Goal: Entertainment & Leisure: Consume media (video, audio)

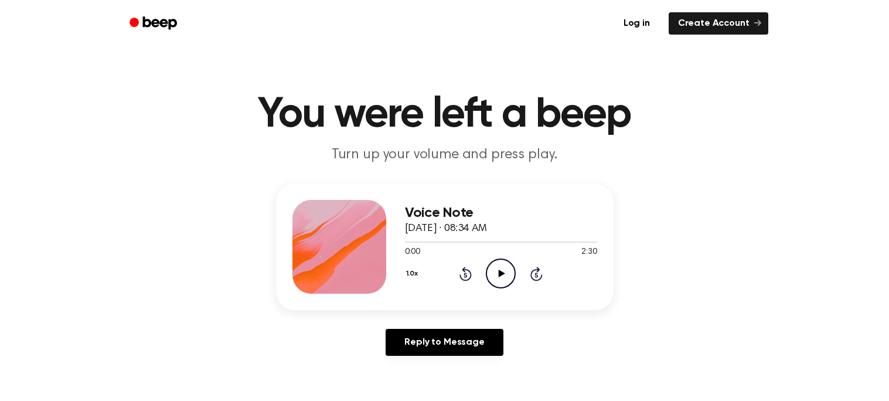
click at [504, 273] on icon "Play Audio" at bounding box center [501, 273] width 30 height 30
click at [504, 273] on icon "Pause Audio" at bounding box center [501, 273] width 30 height 30
click at [504, 273] on icon "Play Audio" at bounding box center [501, 273] width 30 height 30
click at [504, 273] on icon "Pause Audio" at bounding box center [501, 273] width 30 height 30
drag, startPoint x: 424, startPoint y: 242, endPoint x: 364, endPoint y: 253, distance: 60.7
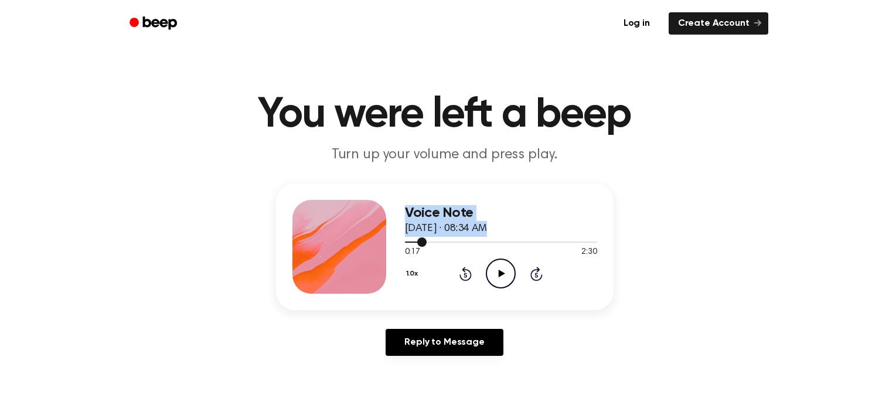
click at [364, 253] on div "Voice Note [DATE] · 08:34 AM 0:17 2:30 Your browser does not support the [objec…" at bounding box center [445, 246] width 338 height 127
click at [462, 276] on icon "Rewind 5 seconds" at bounding box center [465, 273] width 13 height 15
click at [464, 271] on icon at bounding box center [465, 274] width 12 height 14
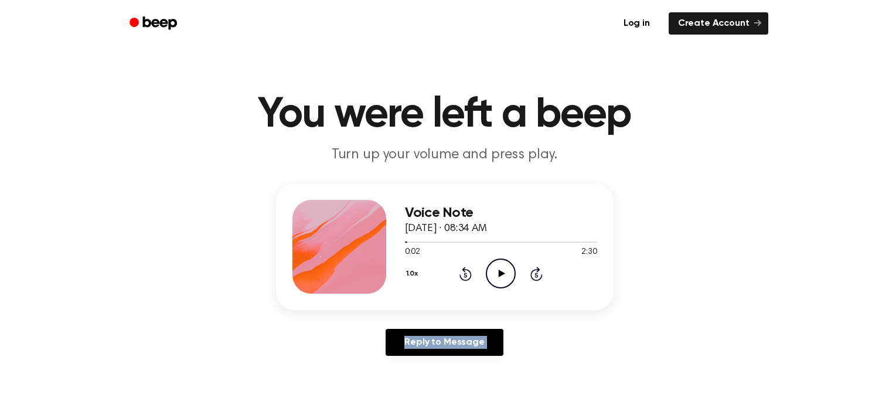
click at [464, 271] on icon at bounding box center [465, 274] width 12 height 14
click at [495, 274] on icon "Play Audio" at bounding box center [501, 273] width 30 height 30
click at [495, 274] on icon "Pause Audio" at bounding box center [501, 273] width 30 height 30
click at [495, 274] on icon "Play Audio" at bounding box center [501, 273] width 30 height 30
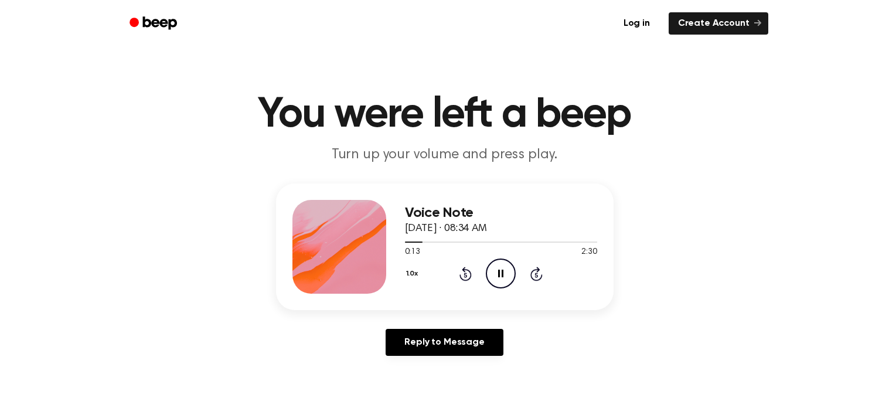
click at [495, 274] on icon "Pause Audio" at bounding box center [501, 273] width 30 height 30
click at [495, 274] on icon "Play Audio" at bounding box center [501, 273] width 30 height 30
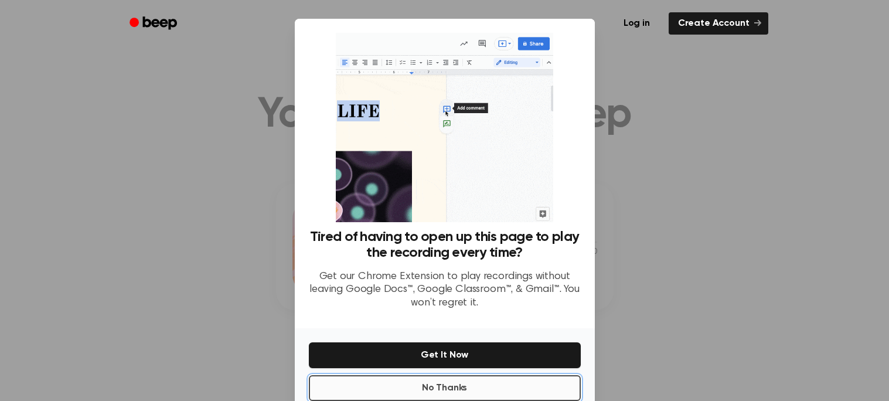
click at [530, 385] on button "No Thanks" at bounding box center [445, 388] width 272 height 26
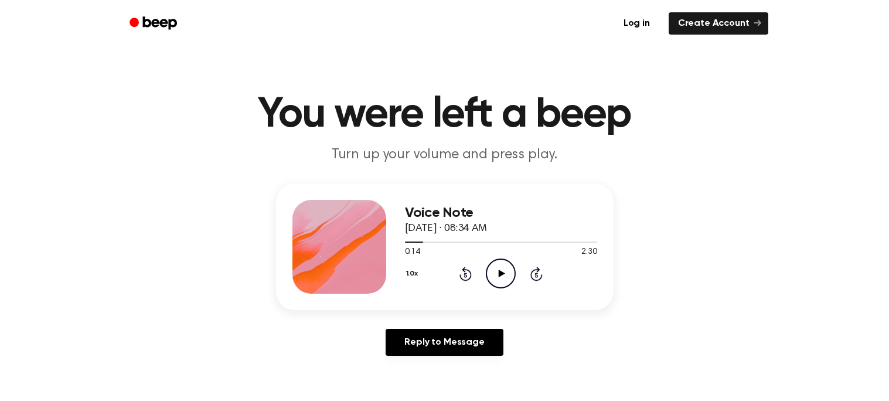
click at [495, 268] on icon "Play Audio" at bounding box center [501, 273] width 30 height 30
click at [495, 268] on icon "Pause Audio" at bounding box center [501, 273] width 30 height 30
click at [495, 268] on icon "Play Audio" at bounding box center [501, 273] width 30 height 30
click at [461, 271] on icon "Rewind 5 seconds" at bounding box center [465, 273] width 13 height 15
click at [483, 271] on div "1.0x Rewind 5 seconds Pause Audio Skip 5 seconds" at bounding box center [501, 273] width 192 height 30
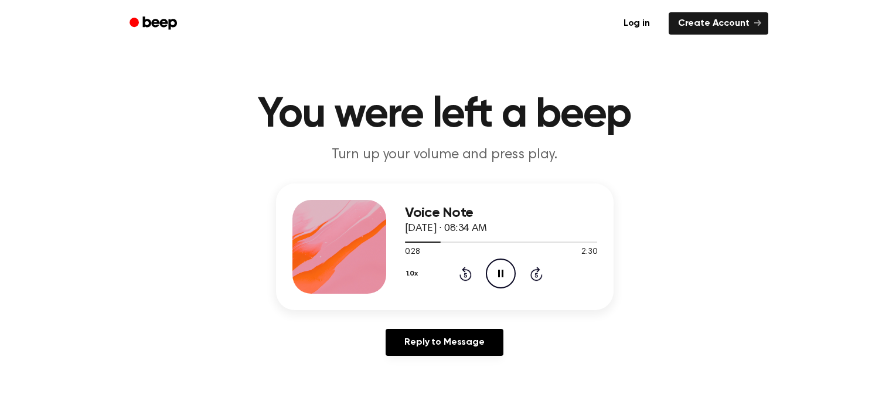
click at [490, 273] on icon "Pause Audio" at bounding box center [501, 273] width 30 height 30
click at [466, 279] on icon at bounding box center [465, 274] width 12 height 14
click at [501, 275] on icon "Play Audio" at bounding box center [501, 273] width 30 height 30
click at [462, 276] on icon "Rewind 5 seconds" at bounding box center [465, 273] width 13 height 15
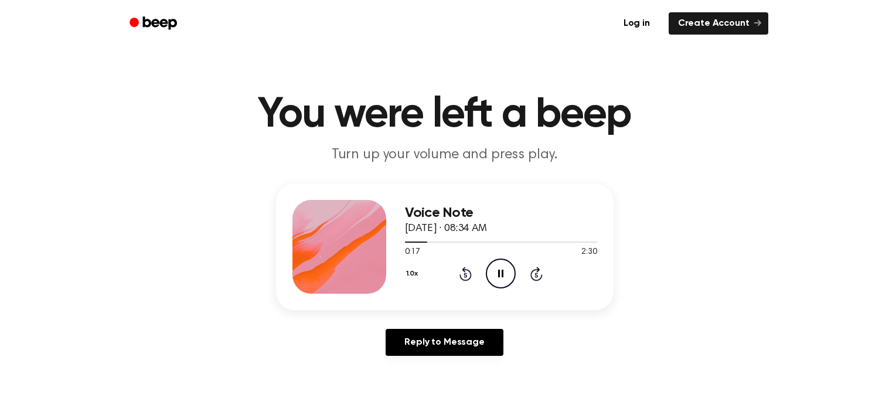
click at [495, 275] on icon "Pause Audio" at bounding box center [501, 273] width 30 height 30
click at [465, 273] on icon at bounding box center [465, 275] width 3 height 5
click at [499, 267] on icon "Play Audio" at bounding box center [501, 273] width 30 height 30
click at [465, 273] on icon at bounding box center [465, 275] width 3 height 5
click at [502, 267] on icon "Pause Audio" at bounding box center [501, 273] width 30 height 30
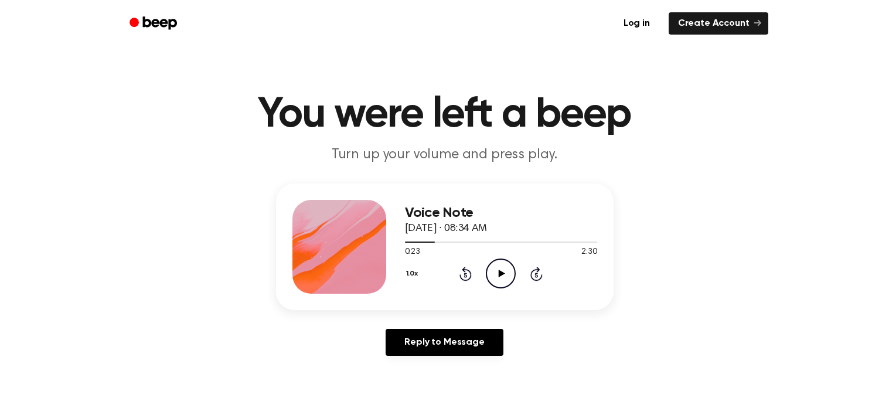
click at [502, 267] on icon "Play Audio" at bounding box center [501, 273] width 30 height 30
click at [502, 267] on icon "Pause Audio" at bounding box center [501, 273] width 30 height 30
click at [502, 267] on icon "Play Audio" at bounding box center [501, 273] width 30 height 30
click at [502, 267] on icon "Pause Audio" at bounding box center [501, 273] width 30 height 30
click at [467, 270] on icon at bounding box center [465, 274] width 12 height 14
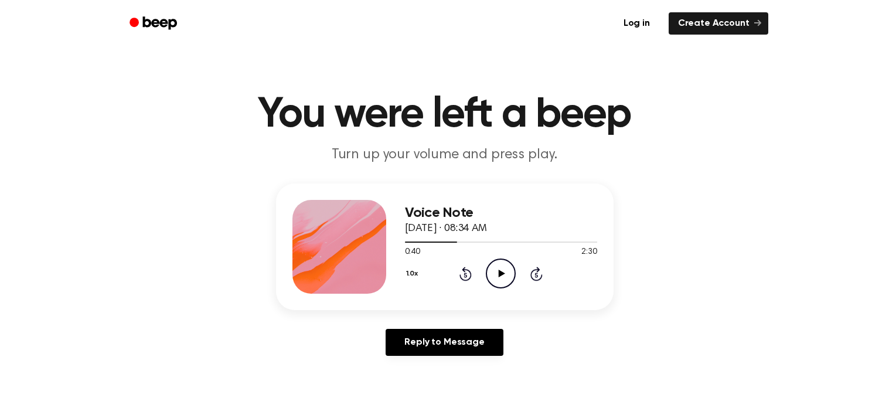
click at [467, 270] on icon at bounding box center [465, 274] width 12 height 14
click at [505, 277] on icon "Play Audio" at bounding box center [501, 273] width 30 height 30
click at [505, 277] on icon "Pause Audio" at bounding box center [501, 273] width 30 height 30
click at [505, 277] on icon "Play Audio" at bounding box center [501, 273] width 30 height 30
click at [505, 277] on icon "Pause Audio" at bounding box center [501, 273] width 30 height 30
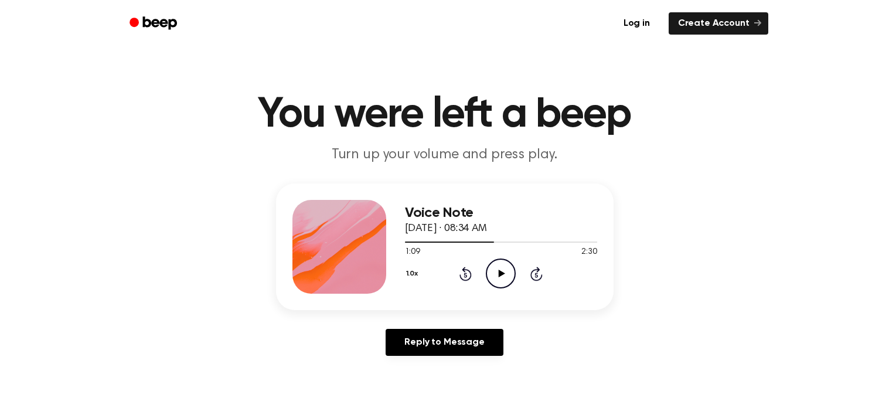
click at [505, 277] on icon "Play Audio" at bounding box center [501, 273] width 30 height 30
click at [505, 278] on icon "Pause Audio" at bounding box center [501, 273] width 30 height 30
click at [505, 278] on icon "Play Audio" at bounding box center [501, 273] width 30 height 30
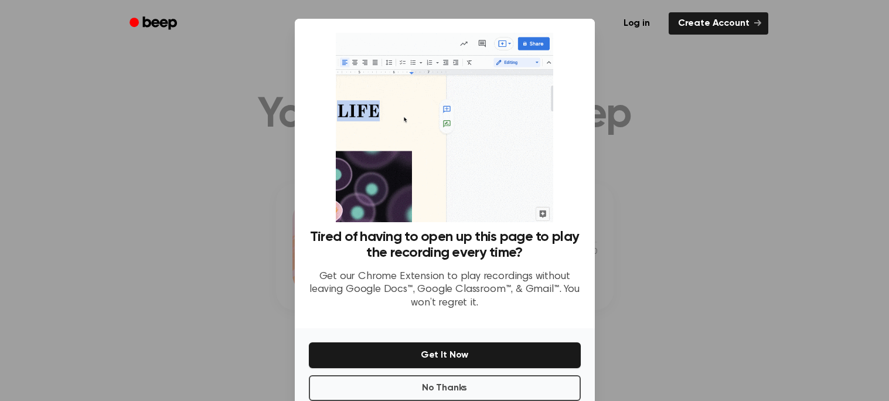
click at [505, 278] on p "Get our Chrome Extension to play recordings without leaving Google Docs™, Googl…" at bounding box center [445, 290] width 272 height 40
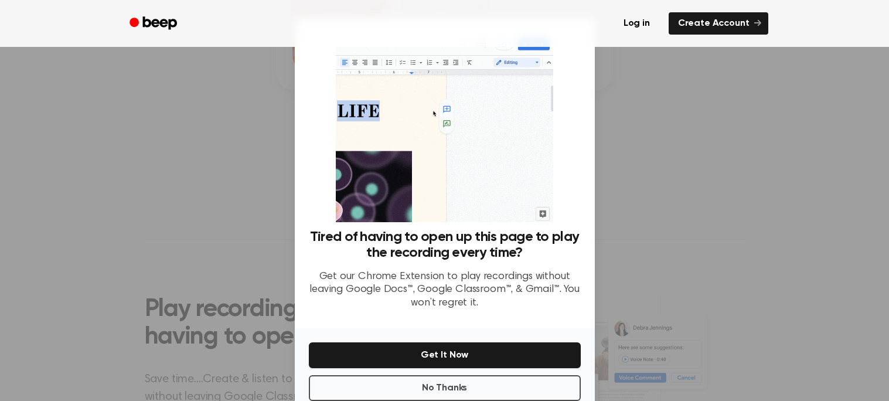
scroll to position [234, 0]
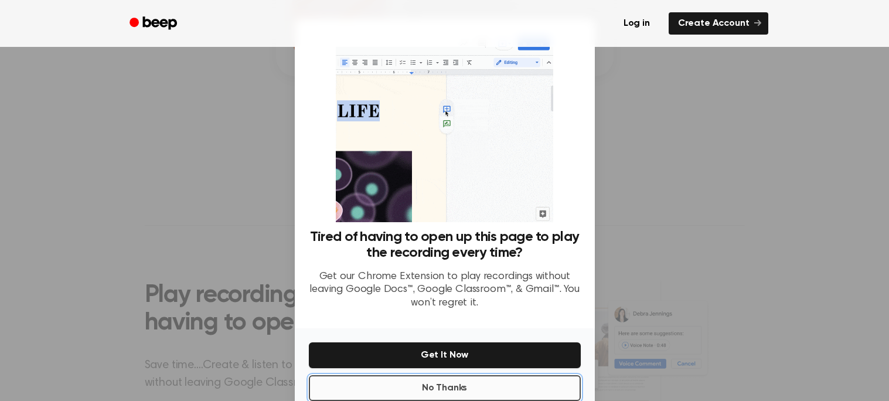
click at [442, 384] on button "No Thanks" at bounding box center [445, 388] width 272 height 26
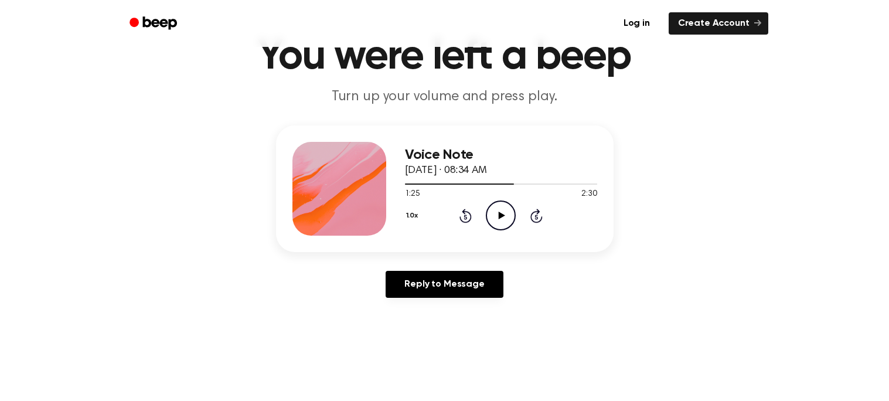
scroll to position [57, 0]
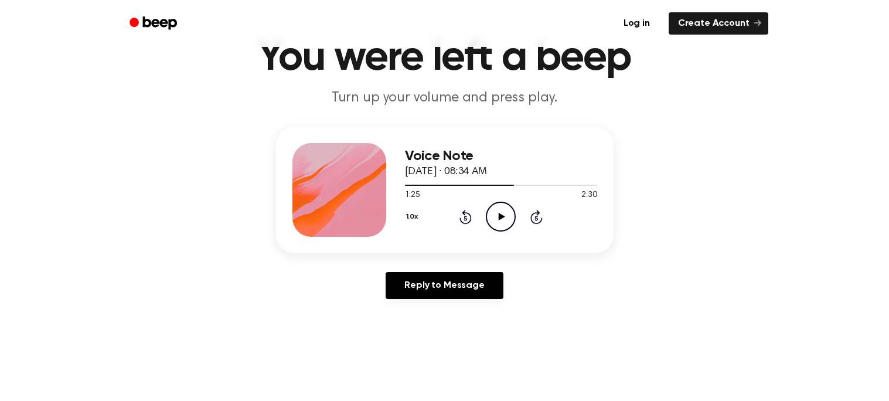
click at [501, 209] on icon "Play Audio" at bounding box center [501, 217] width 30 height 30
click at [501, 210] on icon "Pause Audio" at bounding box center [501, 217] width 30 height 30
click at [501, 210] on icon "Play Audio" at bounding box center [501, 217] width 30 height 30
click at [501, 210] on icon "Pause Audio" at bounding box center [501, 217] width 30 height 30
click at [501, 210] on icon "Play Audio" at bounding box center [501, 217] width 30 height 30
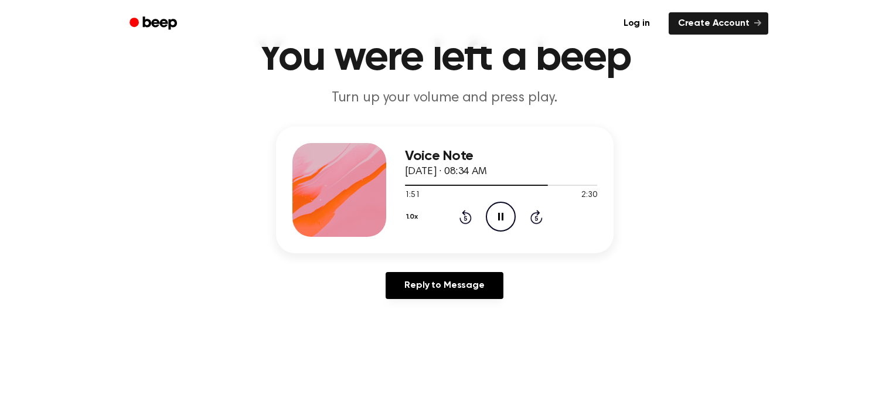
click at [501, 210] on icon "Pause Audio" at bounding box center [501, 217] width 30 height 30
click at [499, 211] on icon "Play Audio" at bounding box center [501, 217] width 30 height 30
click at [499, 211] on icon "Pause Audio" at bounding box center [501, 217] width 30 height 30
click at [584, 265] on div "Voice Note [DATE] · 08:34 AM 2:02 2:30 Your browser does not support the [objec…" at bounding box center [444, 218] width 861 height 182
click at [505, 220] on icon "Play Audio" at bounding box center [501, 217] width 30 height 30
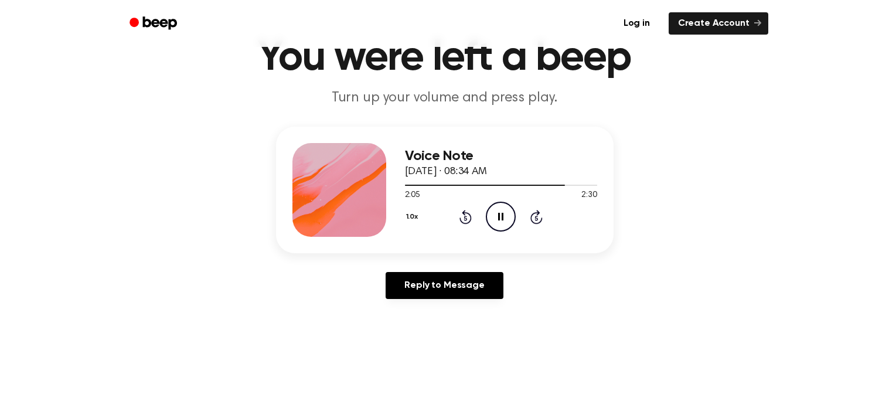
click at [505, 220] on icon "Pause Audio" at bounding box center [501, 217] width 30 height 30
click at [505, 220] on icon "Play Audio" at bounding box center [501, 217] width 30 height 30
click at [505, 220] on icon "Pause Audio" at bounding box center [501, 217] width 30 height 30
click at [505, 220] on icon "Play Audio" at bounding box center [501, 217] width 30 height 30
click at [505, 220] on icon "Pause Audio" at bounding box center [501, 217] width 30 height 30
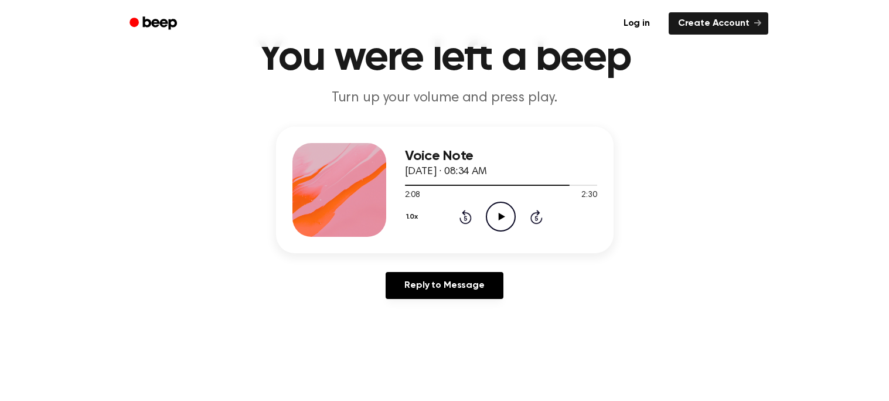
click at [505, 220] on icon "Play Audio" at bounding box center [501, 217] width 30 height 30
click at [505, 220] on icon "Pause Audio" at bounding box center [501, 217] width 30 height 30
click at [468, 211] on icon "Rewind 5 seconds" at bounding box center [465, 216] width 13 height 15
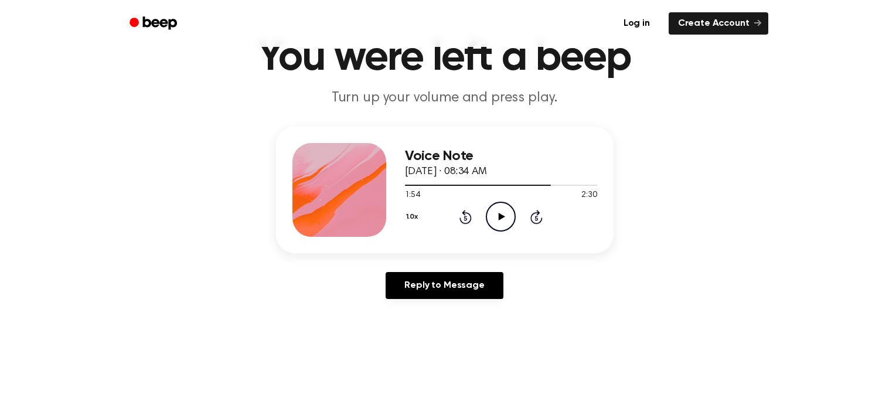
click at [505, 213] on icon "Play Audio" at bounding box center [501, 217] width 30 height 30
click at [505, 215] on icon "Pause Audio" at bounding box center [501, 217] width 30 height 30
click at [505, 215] on icon "Play Audio" at bounding box center [501, 217] width 30 height 30
click at [505, 215] on icon "Pause Audio" at bounding box center [501, 217] width 30 height 30
click at [467, 213] on icon at bounding box center [465, 217] width 12 height 14
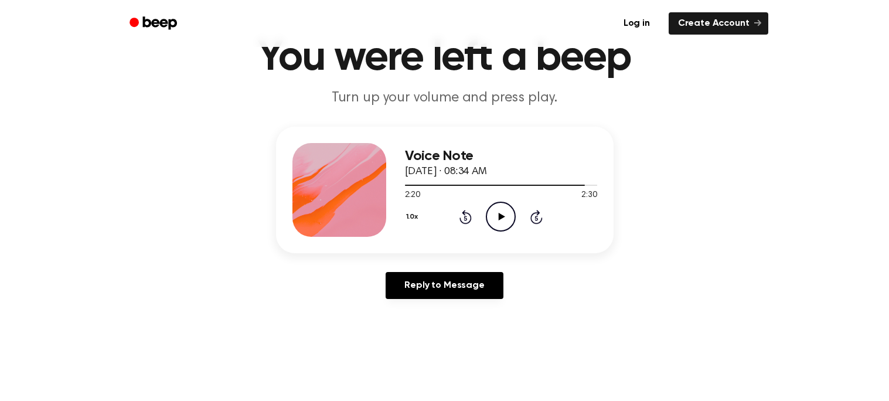
click at [467, 213] on icon at bounding box center [465, 217] width 12 height 14
click at [505, 210] on icon "Play Audio" at bounding box center [501, 217] width 30 height 30
click at [505, 210] on icon "Pause Audio" at bounding box center [501, 217] width 30 height 30
